Goal: Information Seeking & Learning: Learn about a topic

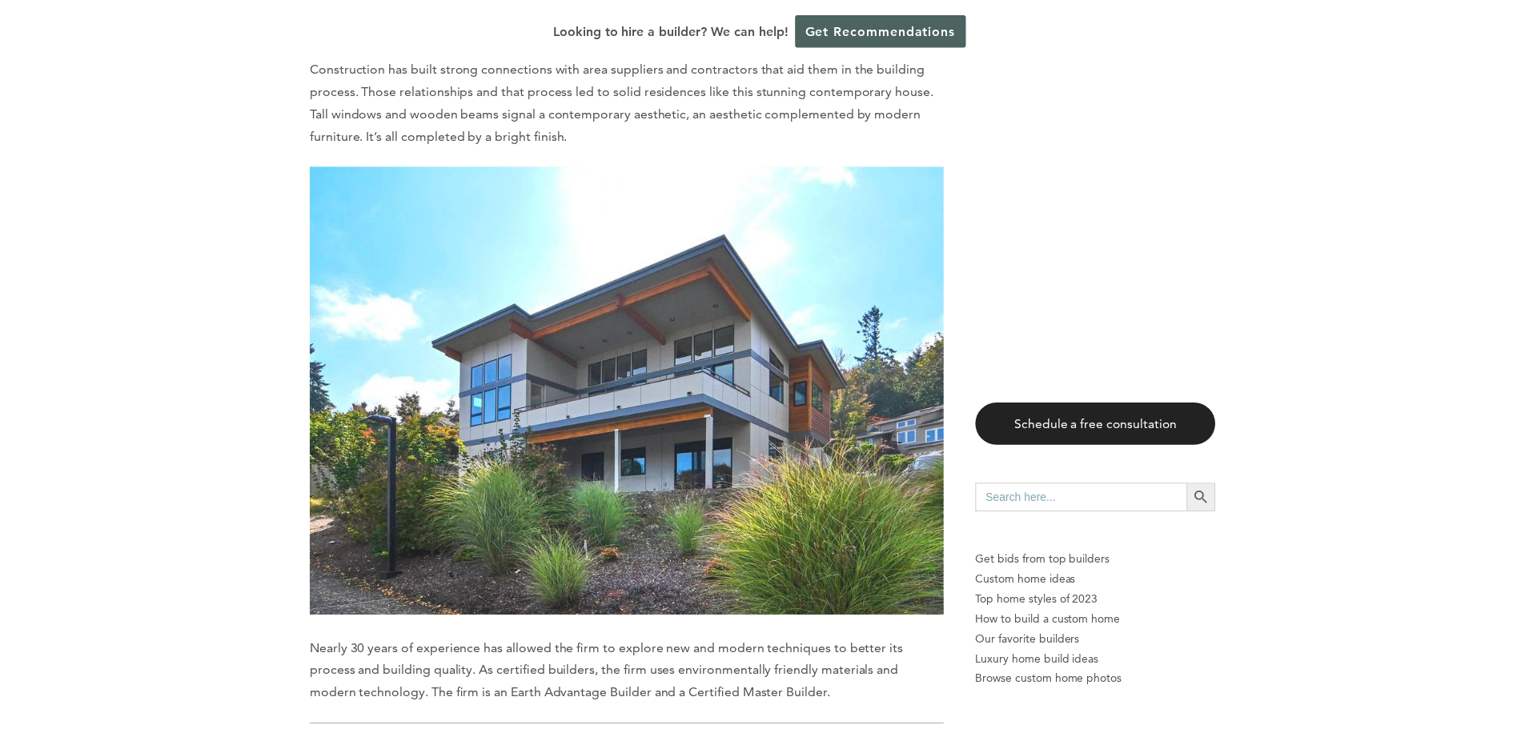
scroll to position [5685, 0]
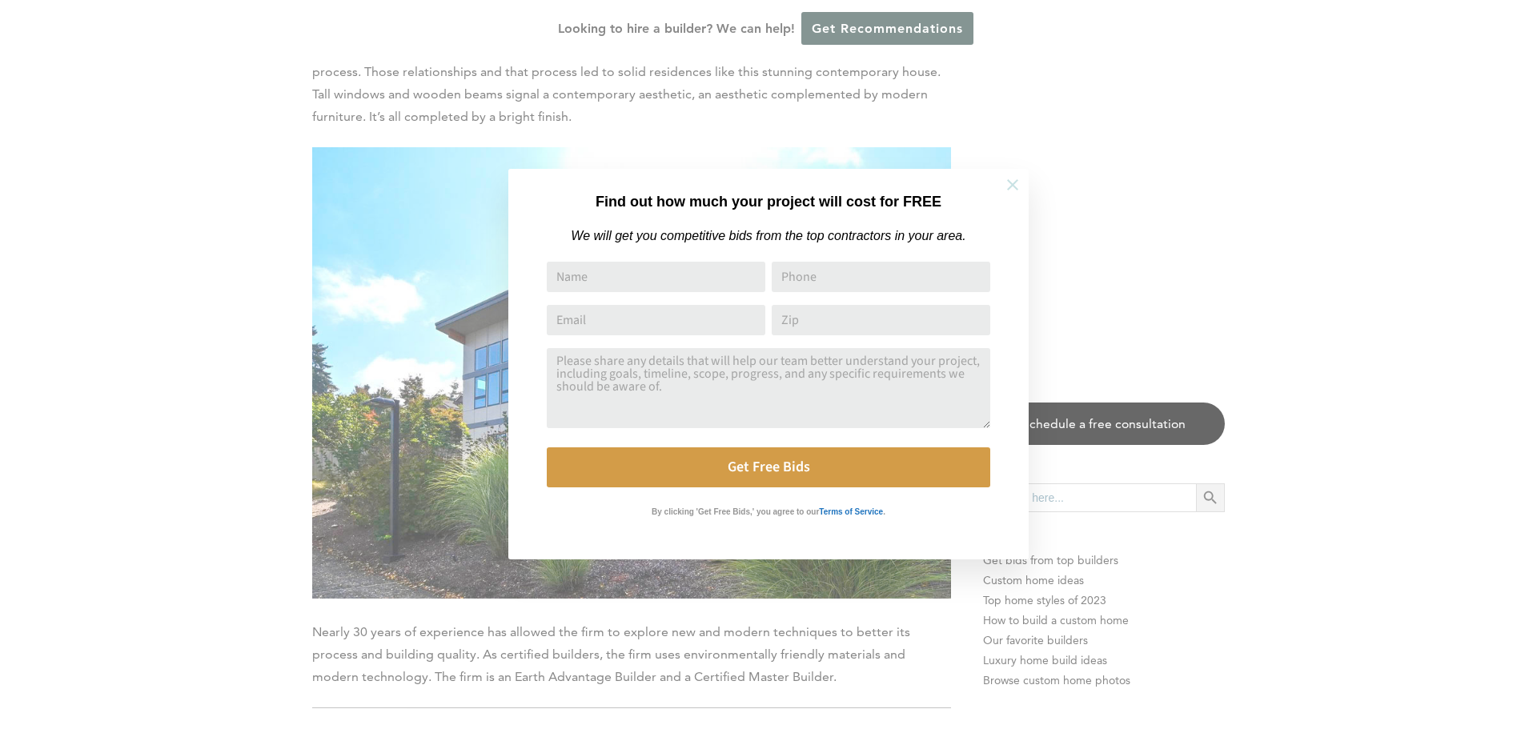
click at [1006, 181] on icon at bounding box center [1013, 185] width 18 height 18
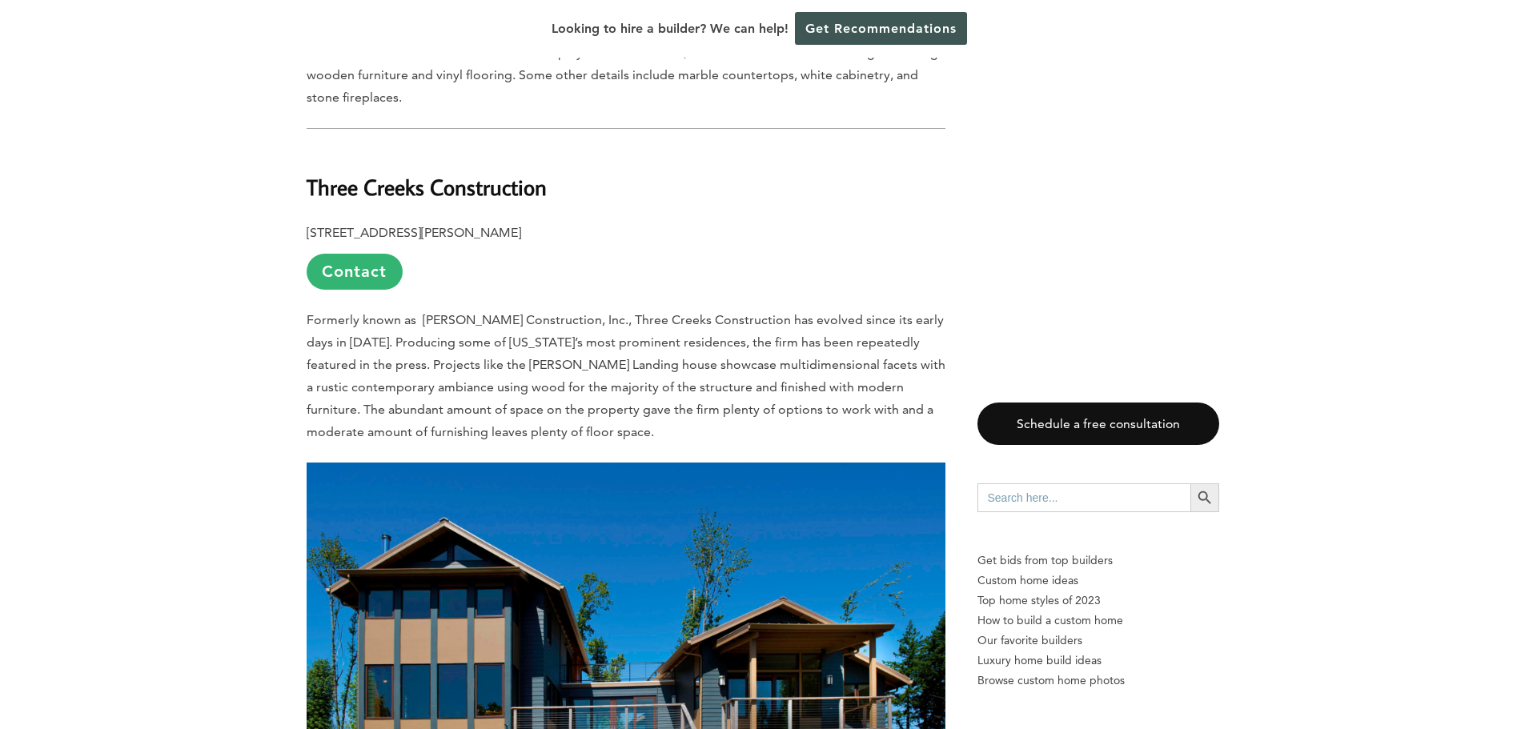
scroll to position [9048, 0]
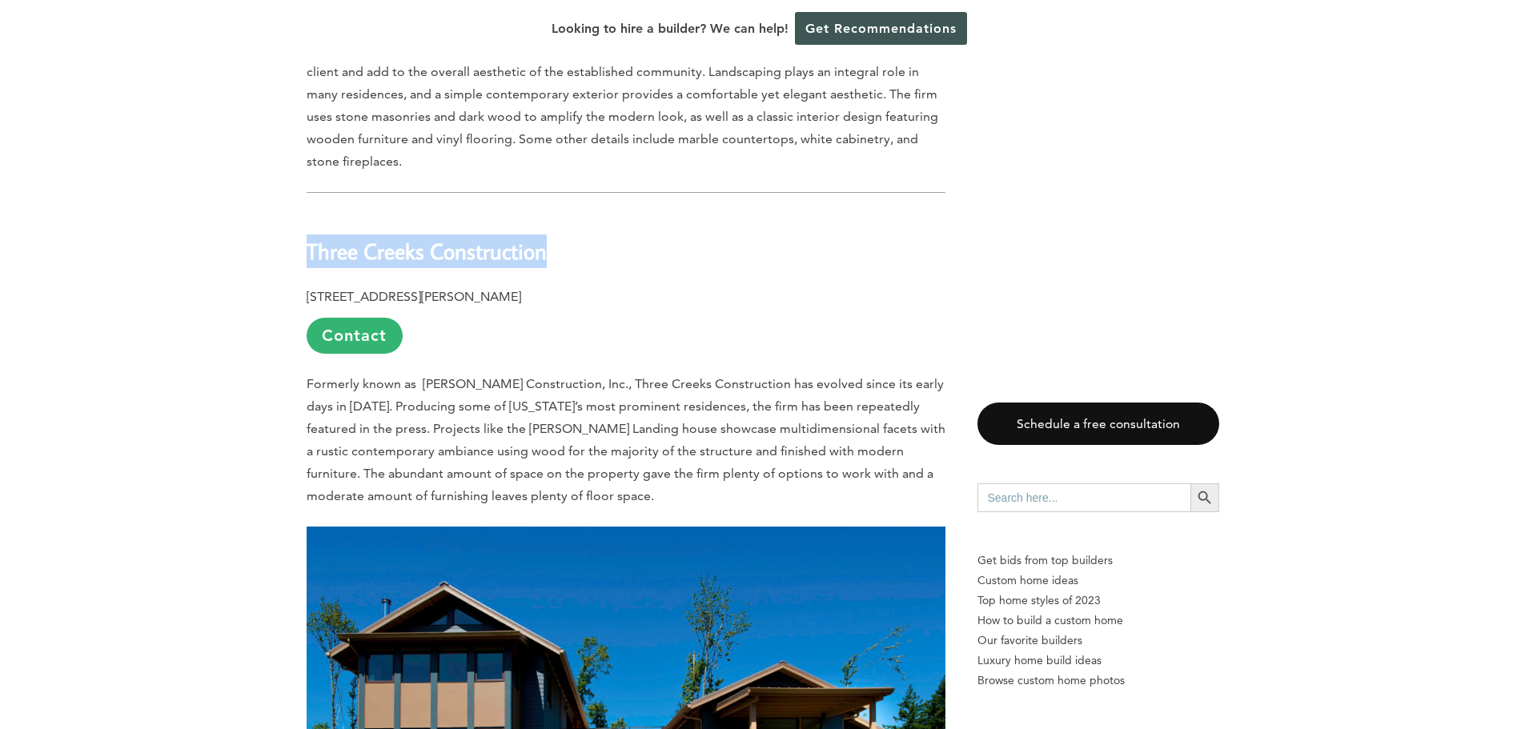
drag, startPoint x: 309, startPoint y: 149, endPoint x: 544, endPoint y: 158, distance: 234.8
click at [544, 237] on b "Three Creeks Construction" at bounding box center [427, 251] width 240 height 28
copy b "Three Creeks Construction"
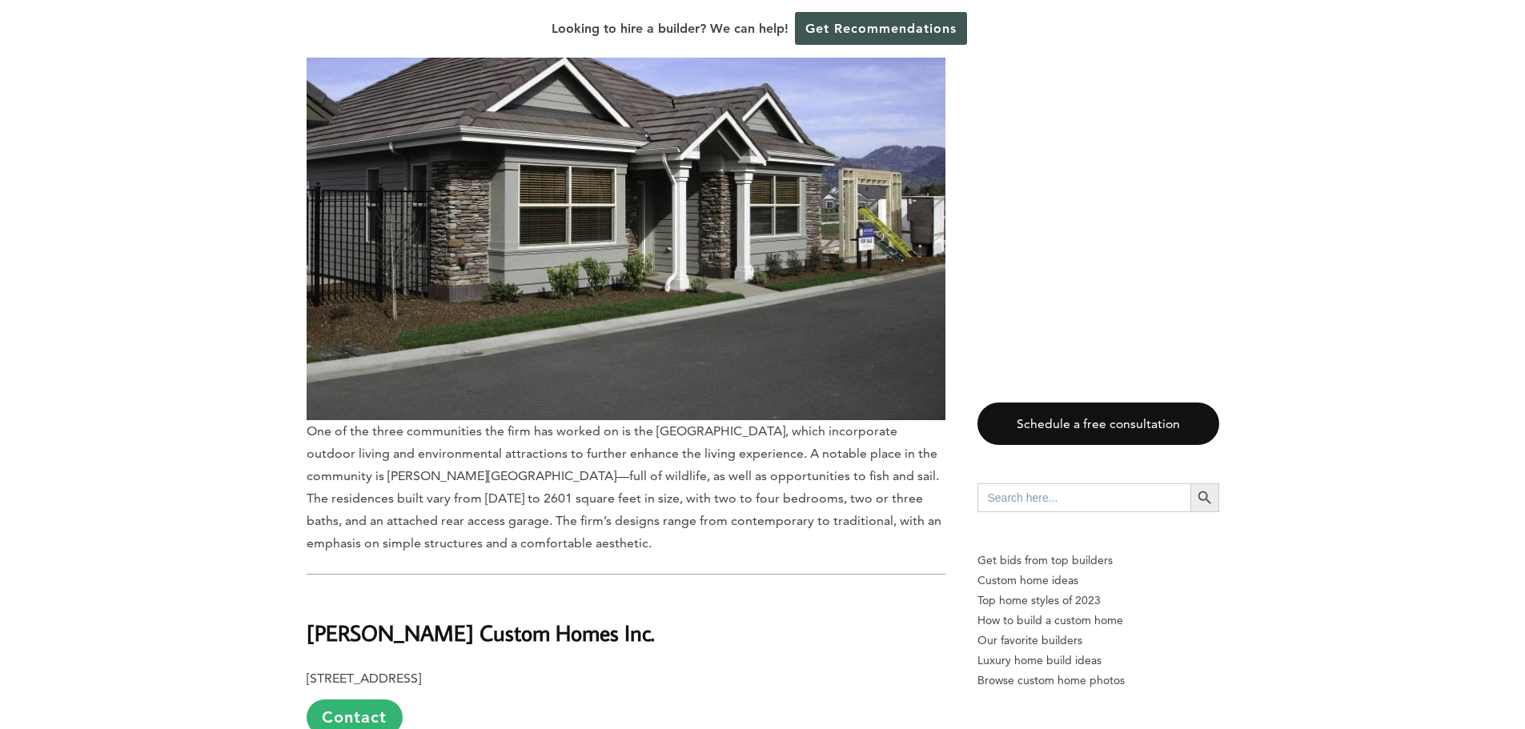
scroll to position [7847, 0]
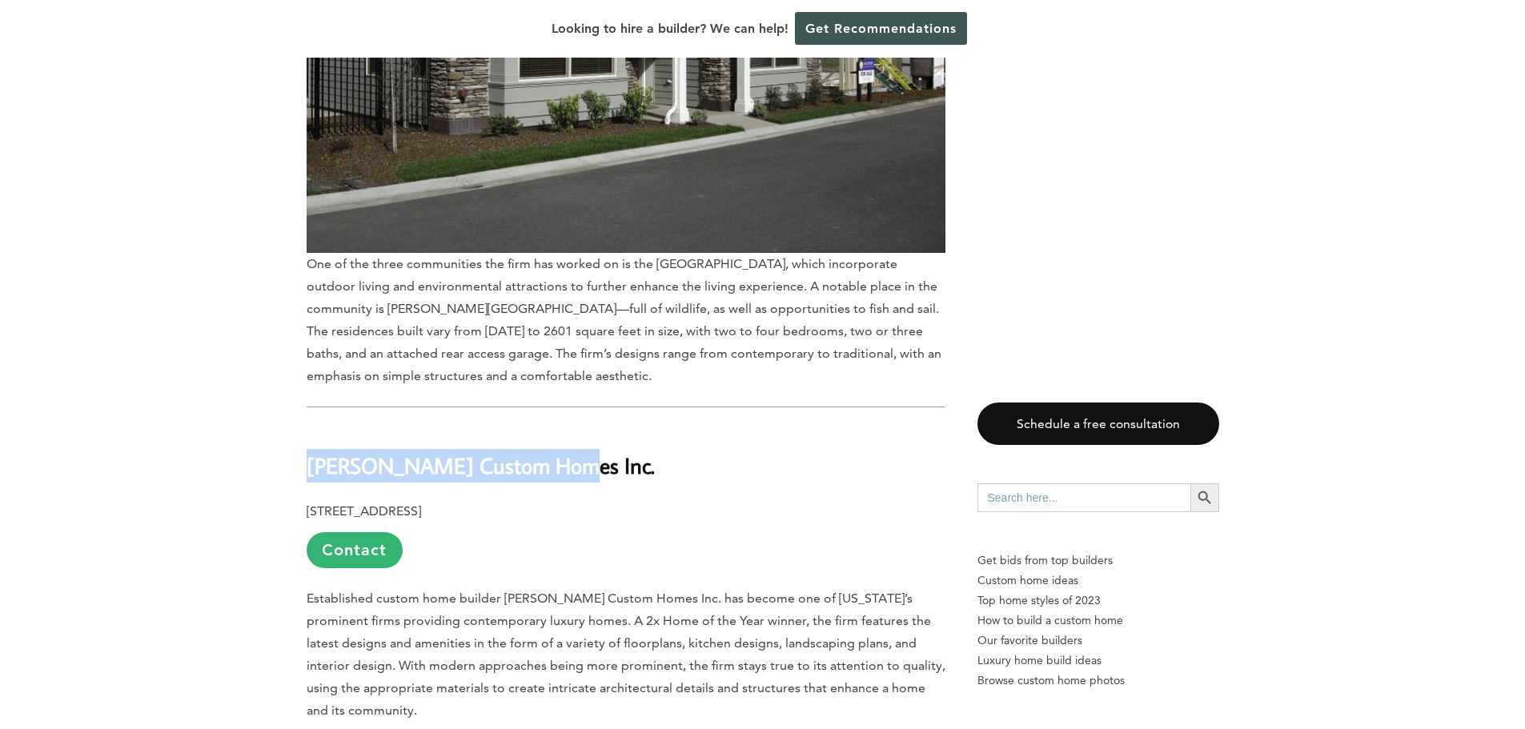
drag, startPoint x: 303, startPoint y: 384, endPoint x: 549, endPoint y: 388, distance: 245.9
copy b "[PERSON_NAME] Custom Homes Inc."
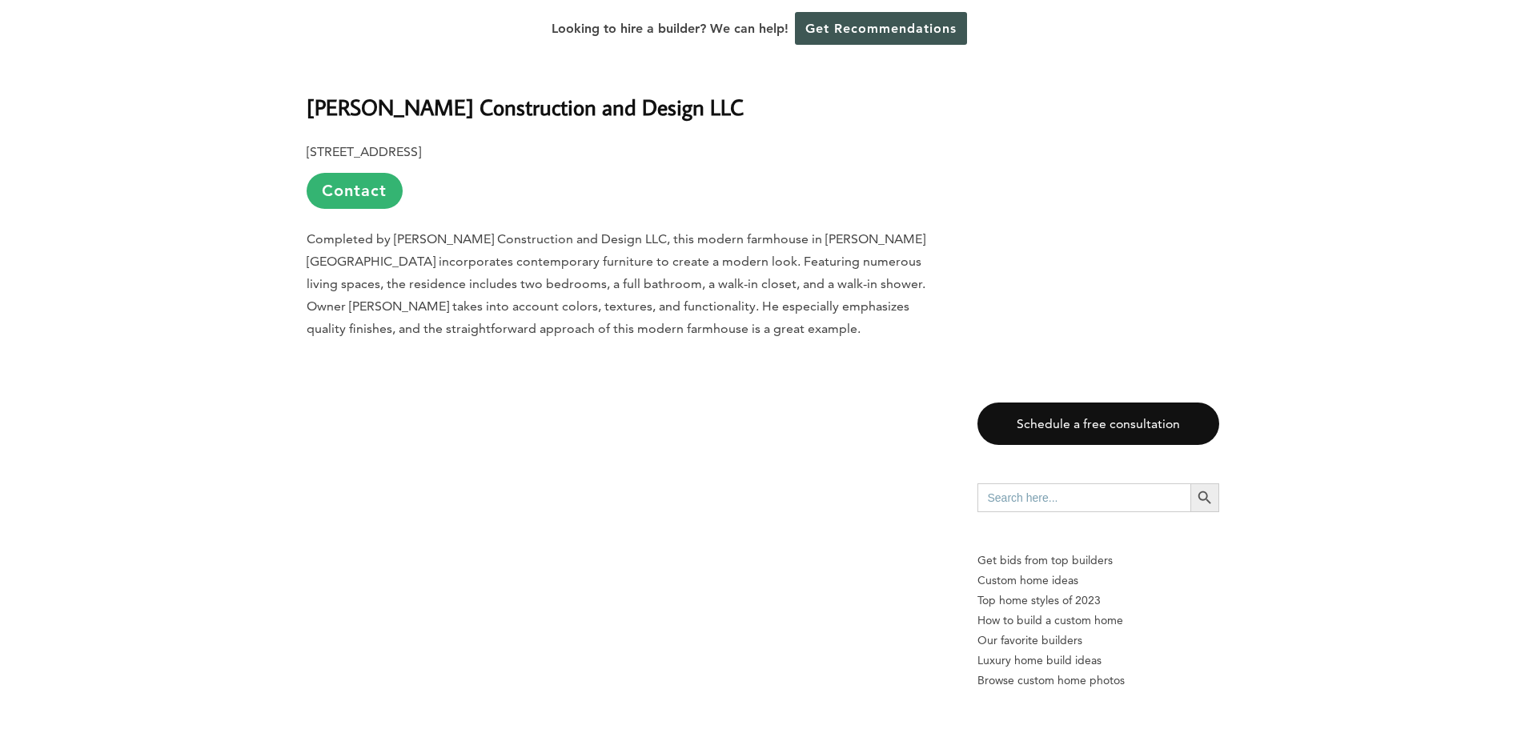
scroll to position [2882, 0]
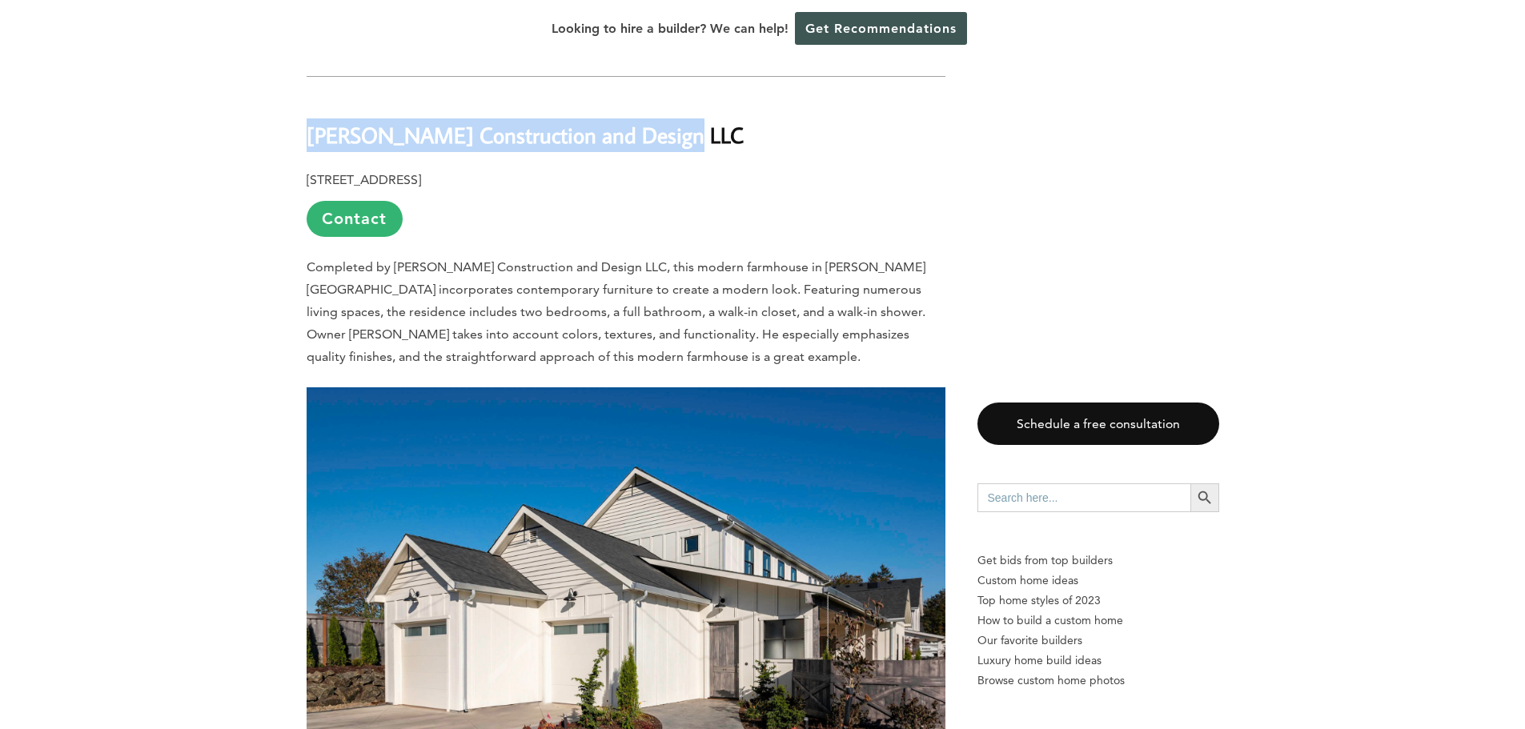
drag, startPoint x: 304, startPoint y: 81, endPoint x: 683, endPoint y: 86, distance: 378.8
copy b "[PERSON_NAME] Construction and Design LLC"
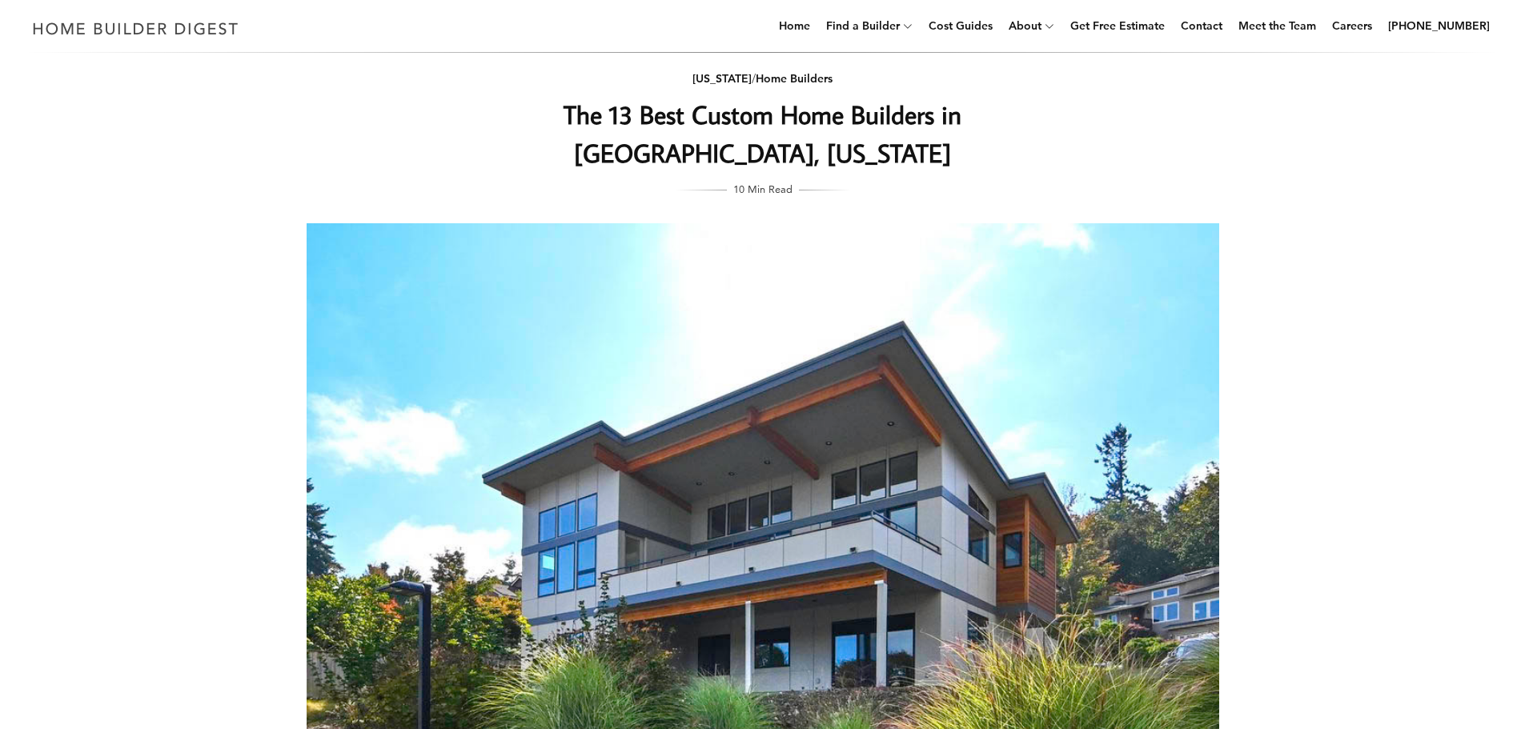
scroll to position [0, 0]
